Goal: Navigation & Orientation: Find specific page/section

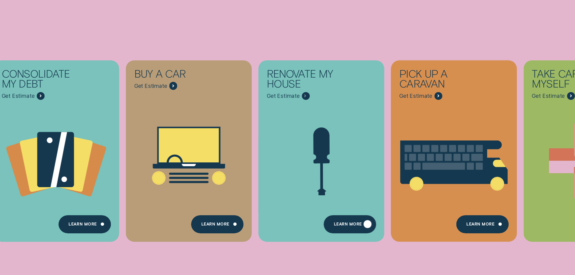
click at [339, 230] on div "Learn more" at bounding box center [350, 224] width 52 height 18
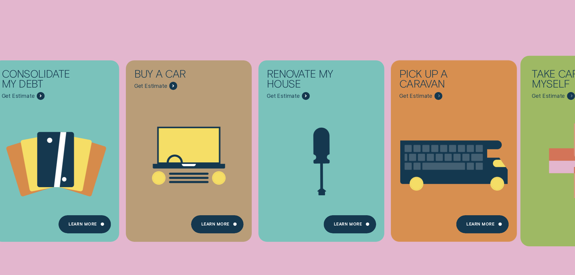
scroll to position [121, 0]
click at [571, 95] on icon "Take care of myself - Learn more" at bounding box center [571, 96] width 1 height 2
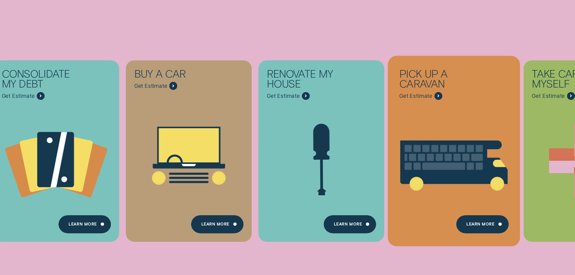
click at [452, 152] on icon "Pick up a caravan - Learn more" at bounding box center [443, 162] width 87 height 43
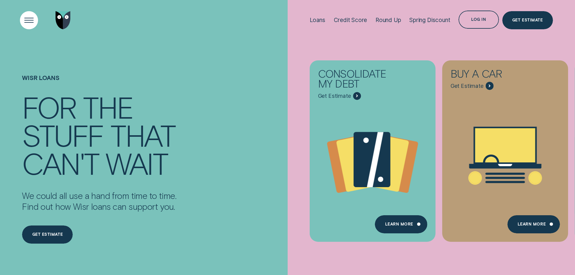
click at [32, 18] on div "Open Menu" at bounding box center [29, 20] width 26 height 26
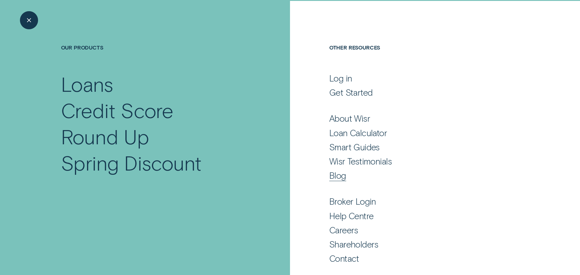
scroll to position [40, 0]
